Goal: Information Seeking & Learning: Learn about a topic

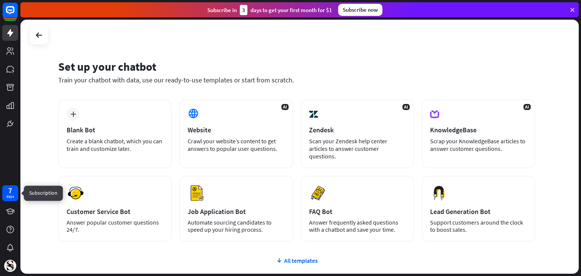
click at [6, 197] on div "7 days" at bounding box center [10, 193] width 16 height 16
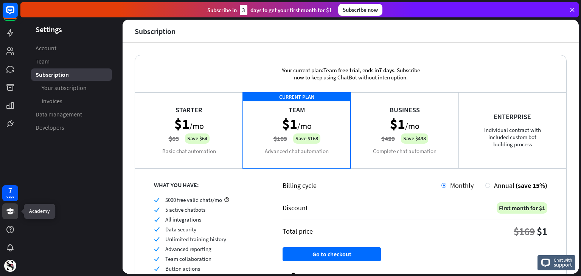
click at [7, 214] on icon at bounding box center [10, 211] width 9 height 9
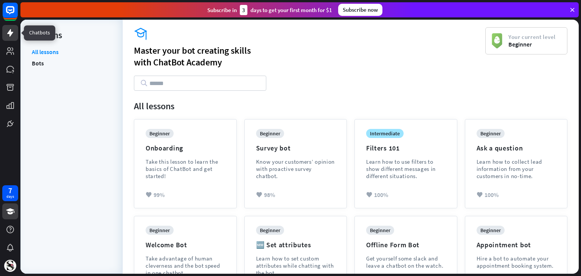
click at [8, 32] on icon at bounding box center [10, 32] width 9 height 9
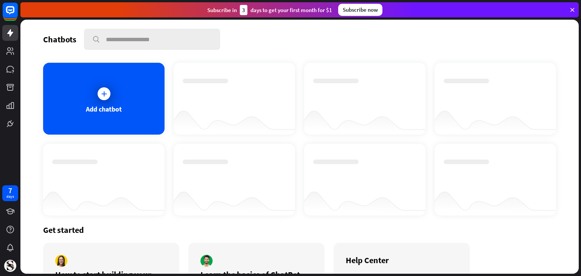
click at [180, 49] on div "search" at bounding box center [152, 39] width 136 height 21
click at [184, 43] on input "text" at bounding box center [152, 39] width 135 height 20
click at [121, 111] on div "Add chatbot" at bounding box center [104, 109] width 36 height 9
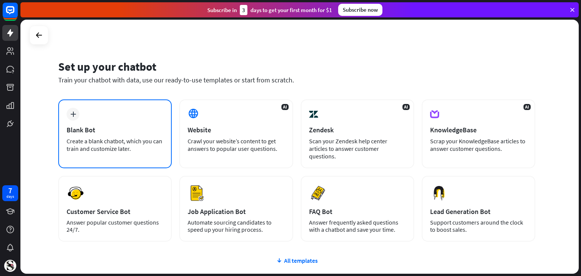
click at [136, 124] on div "plus Blank Bot Create a blank chatbot, which you can train and customize later." at bounding box center [114, 133] width 113 height 69
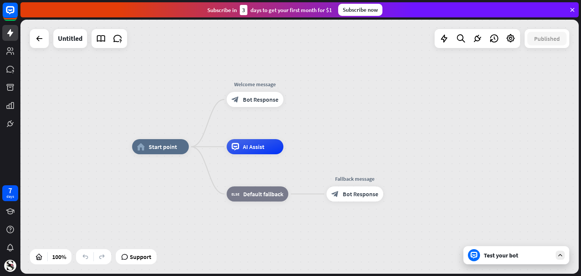
click at [575, 9] on icon at bounding box center [572, 9] width 7 height 7
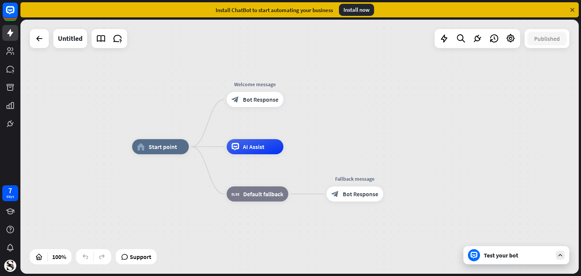
click at [575, 9] on icon at bounding box center [572, 9] width 7 height 7
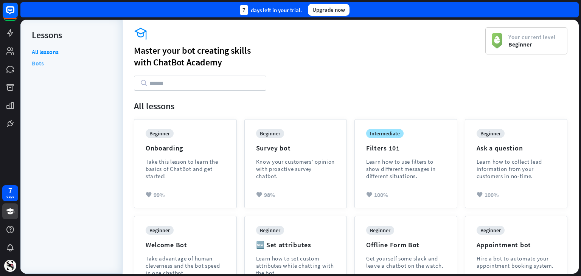
click at [33, 61] on link "Bots" at bounding box center [38, 62] width 12 height 11
click at [210, 85] on input "text" at bounding box center [200, 83] width 132 height 15
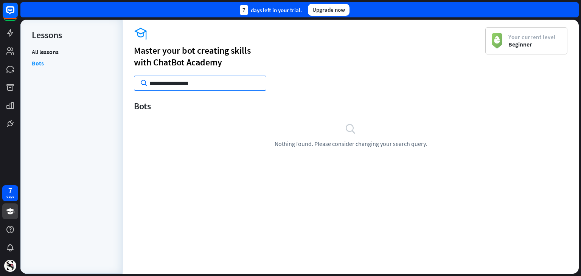
type input "**********"
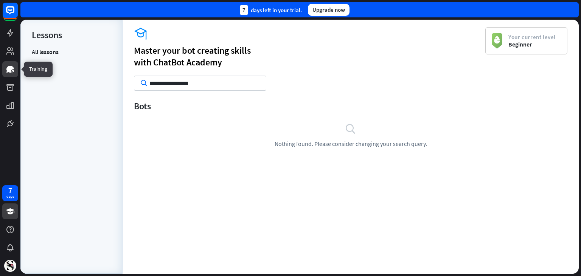
click at [5, 71] on link at bounding box center [10, 69] width 16 height 16
